Goal: Information Seeking & Learning: Learn about a topic

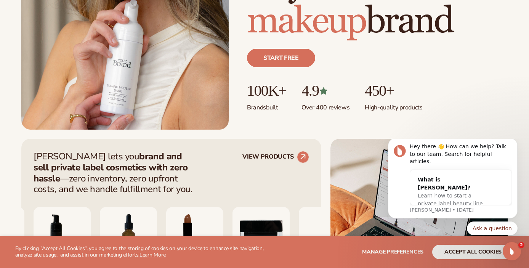
scroll to position [192, 0]
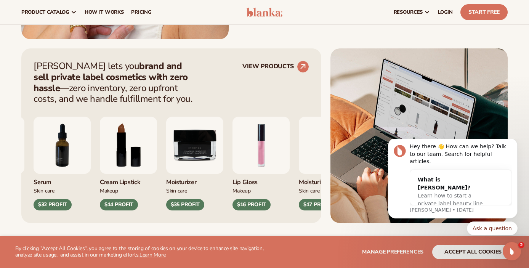
scroll to position [268, 0]
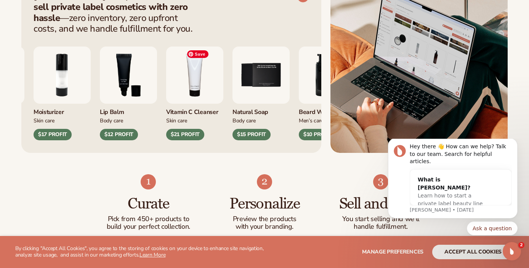
click at [214, 86] on img "4 / 9" at bounding box center [194, 75] width 57 height 57
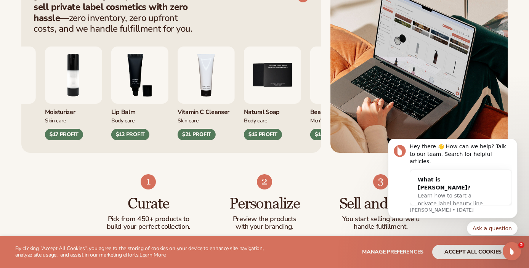
click at [188, 133] on div "$21 PROFIT" at bounding box center [197, 134] width 38 height 11
click at [196, 136] on div "$21 PROFIT" at bounding box center [197, 134] width 38 height 11
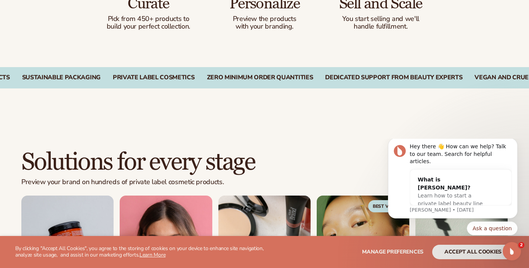
scroll to position [538, 0]
